Goal: Find specific page/section: Find specific page/section

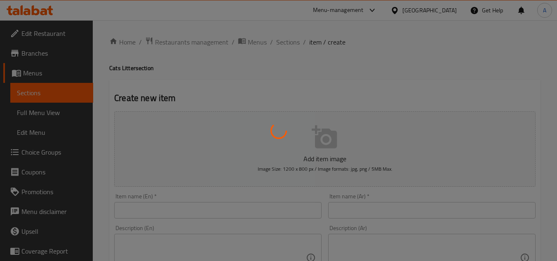
click at [441, 9] on div at bounding box center [278, 130] width 557 height 261
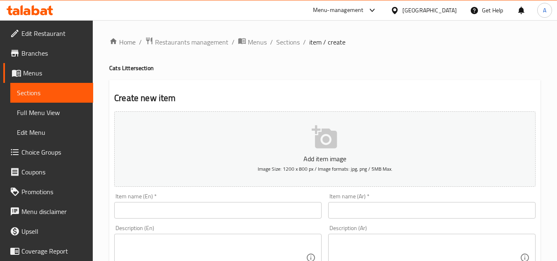
click at [448, 16] on div "[GEOGRAPHIC_DATA]" at bounding box center [424, 10] width 80 height 20
click at [451, 14] on div "[GEOGRAPHIC_DATA]" at bounding box center [429, 10] width 54 height 9
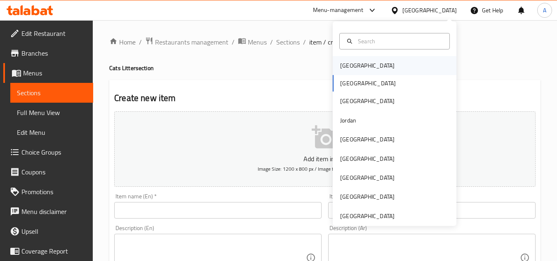
click at [411, 61] on div "[GEOGRAPHIC_DATA]" at bounding box center [395, 65] width 124 height 19
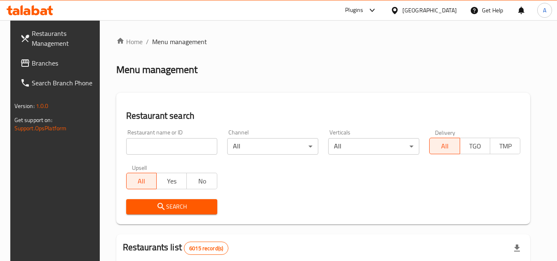
click at [45, 61] on span "Branches" at bounding box center [64, 63] width 65 height 10
